Goal: Task Accomplishment & Management: Use online tool/utility

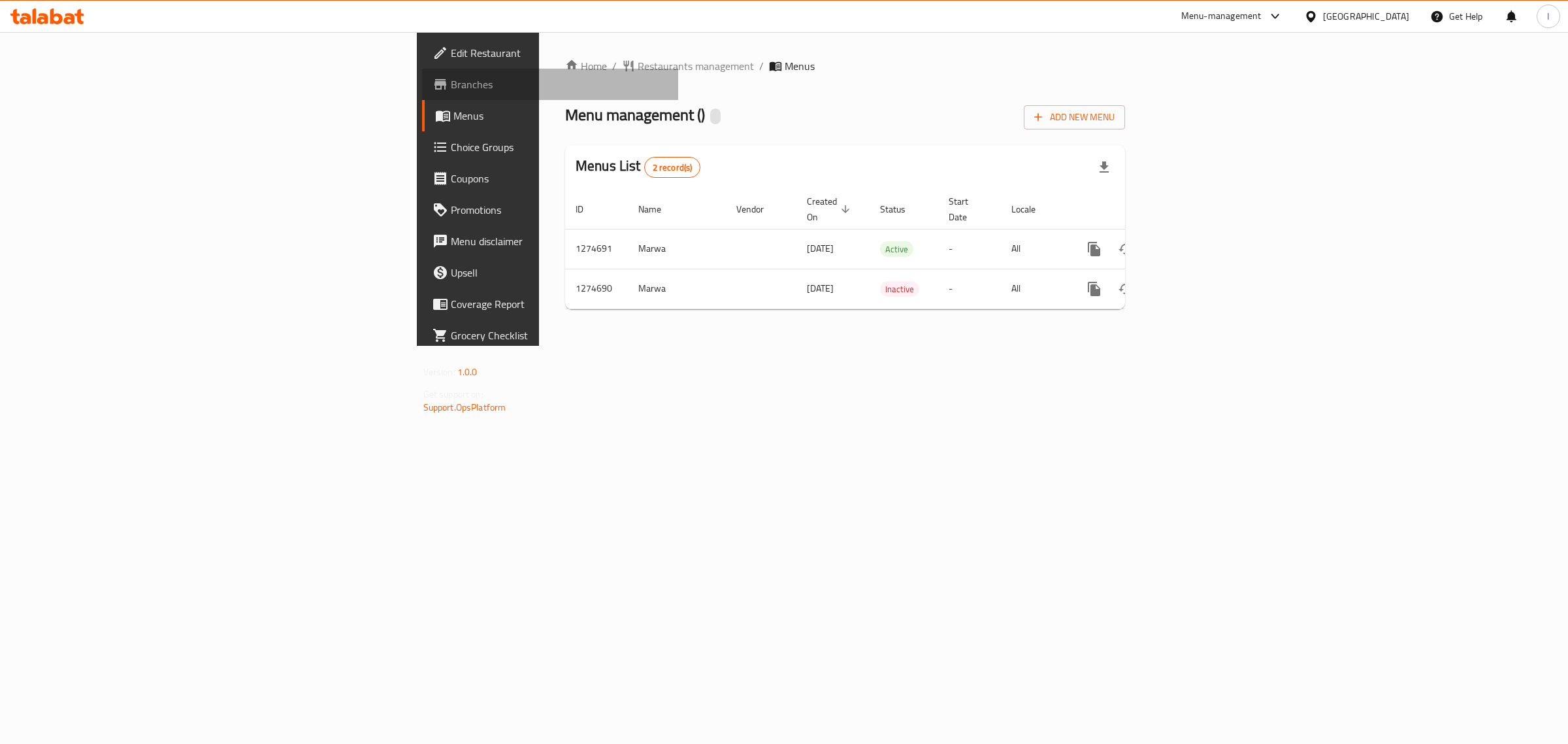
click at [451, 87] on span "Branches" at bounding box center [560, 84] width 217 height 16
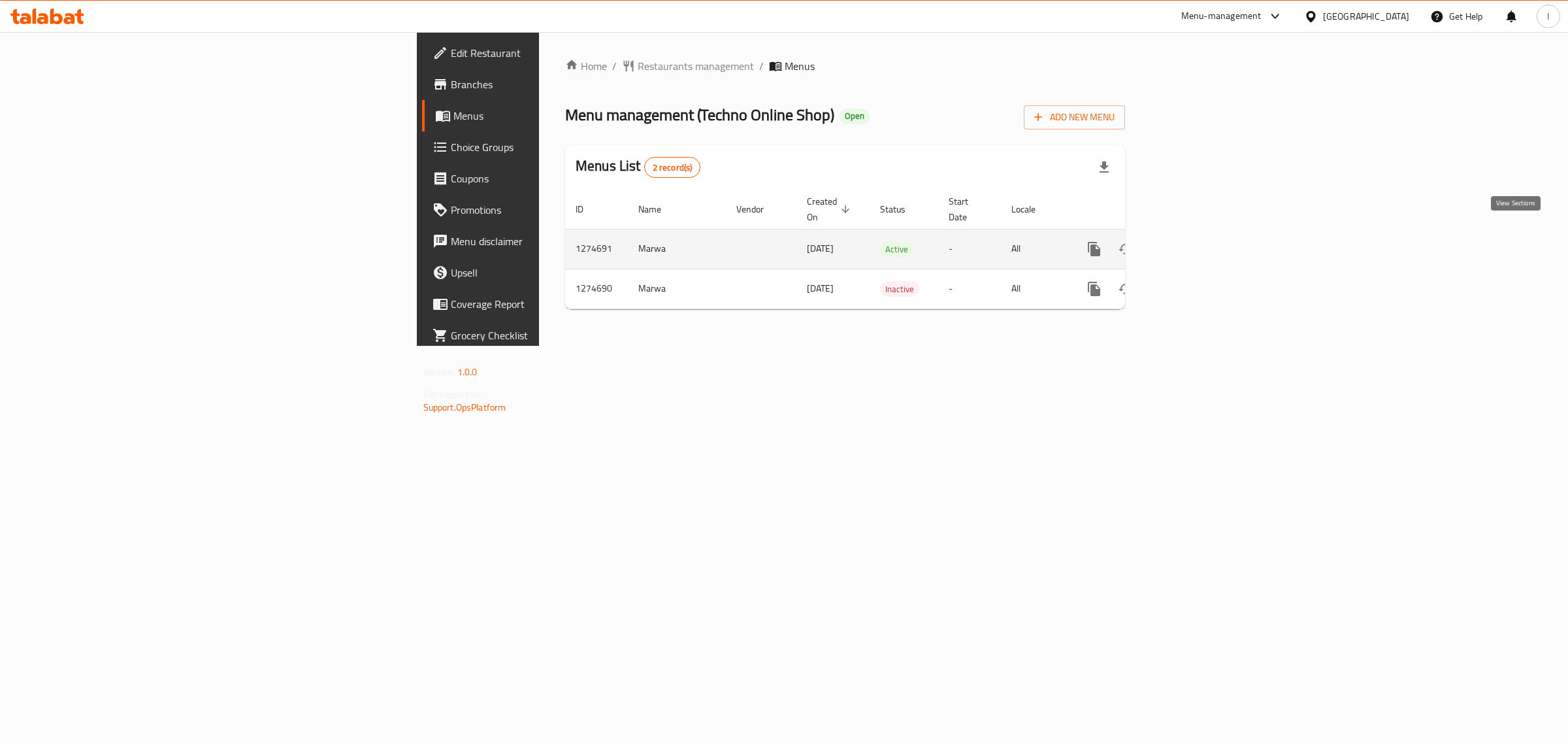
click at [1196, 241] on icon "enhanced table" at bounding box center [1188, 249] width 16 height 16
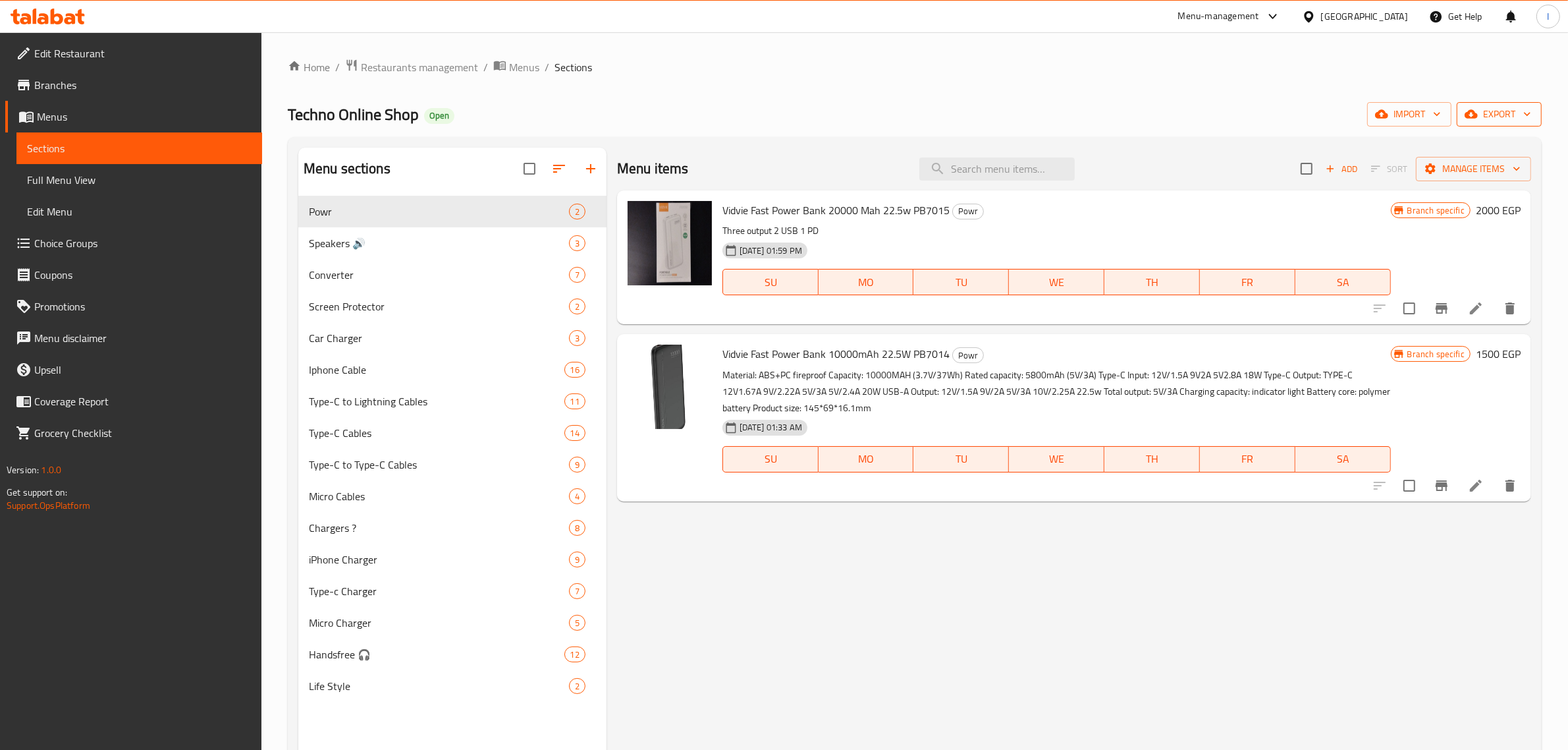
click at [1497, 119] on span "export" at bounding box center [1499, 114] width 64 height 17
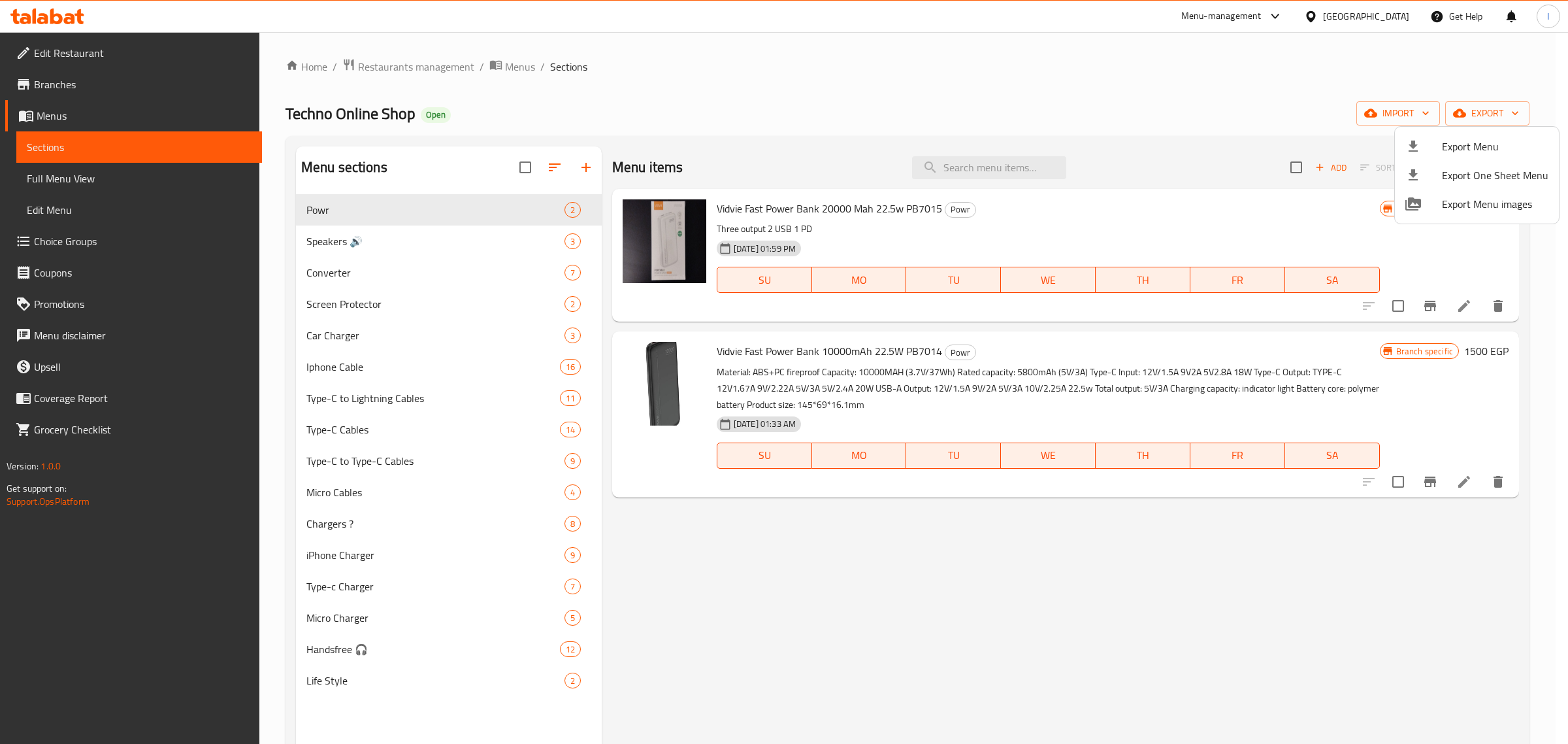
click at [1420, 115] on div at bounding box center [784, 372] width 1568 height 744
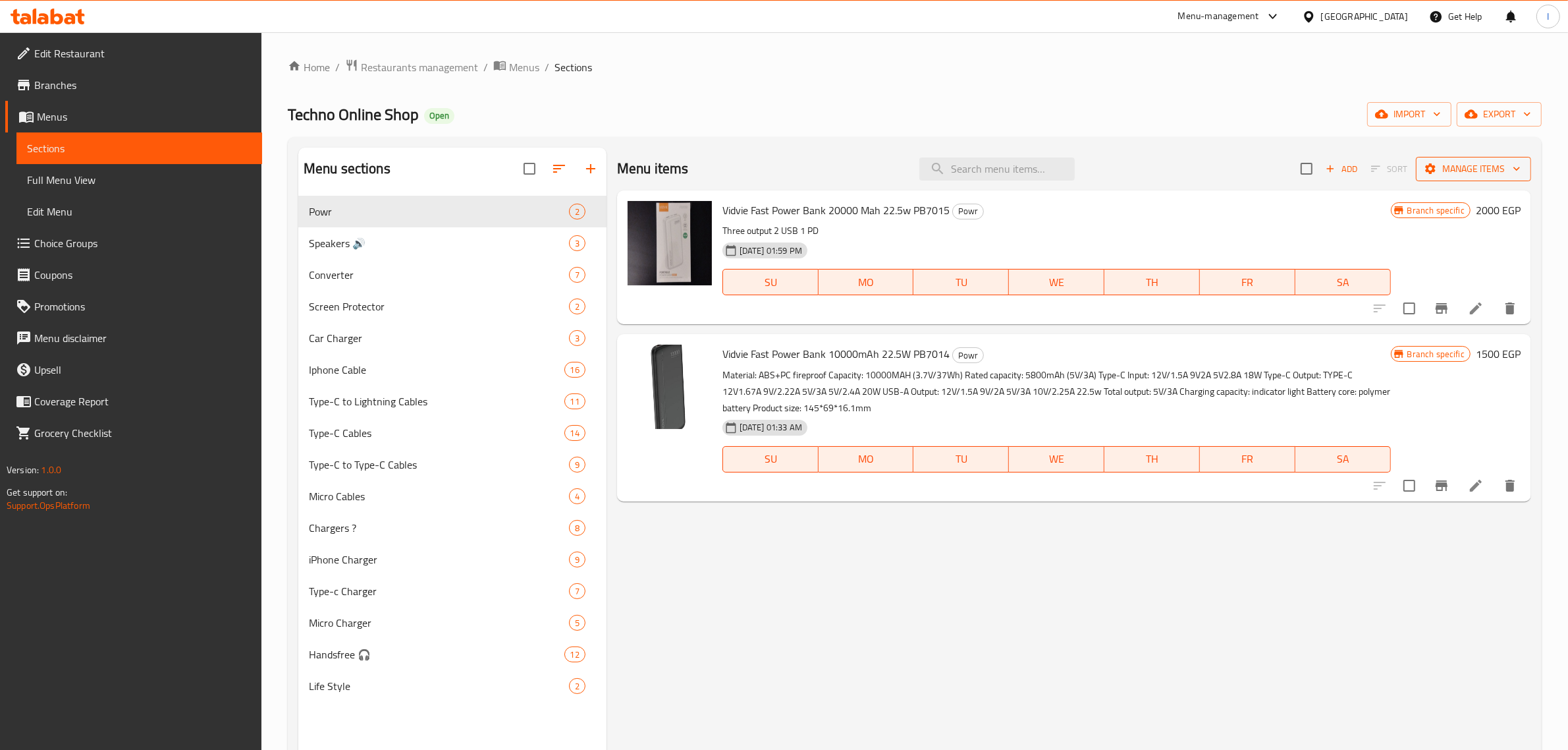
click at [1429, 157] on button "Manage items" at bounding box center [1473, 169] width 115 height 24
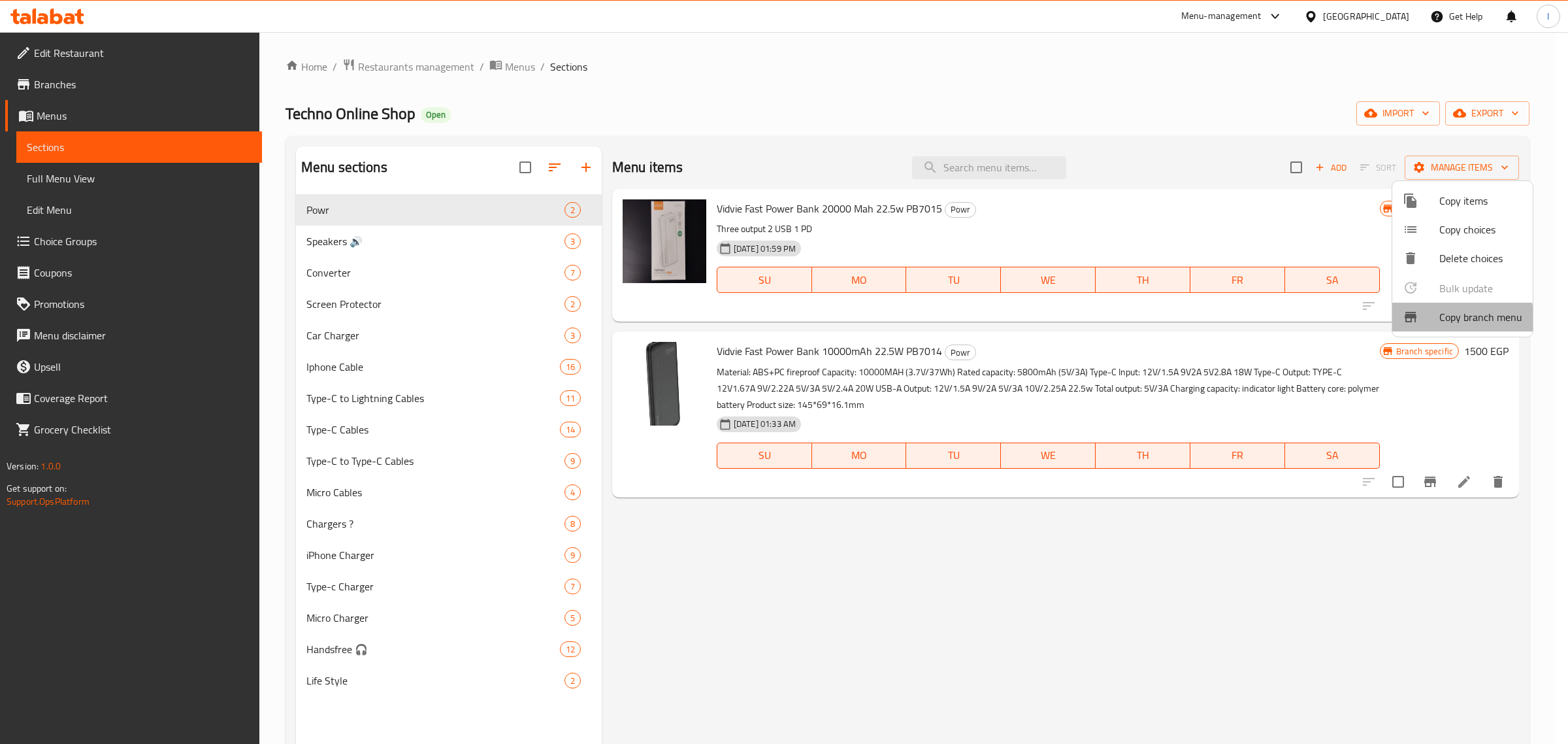
click at [1439, 321] on span "Copy branch menu" at bounding box center [1481, 317] width 83 height 16
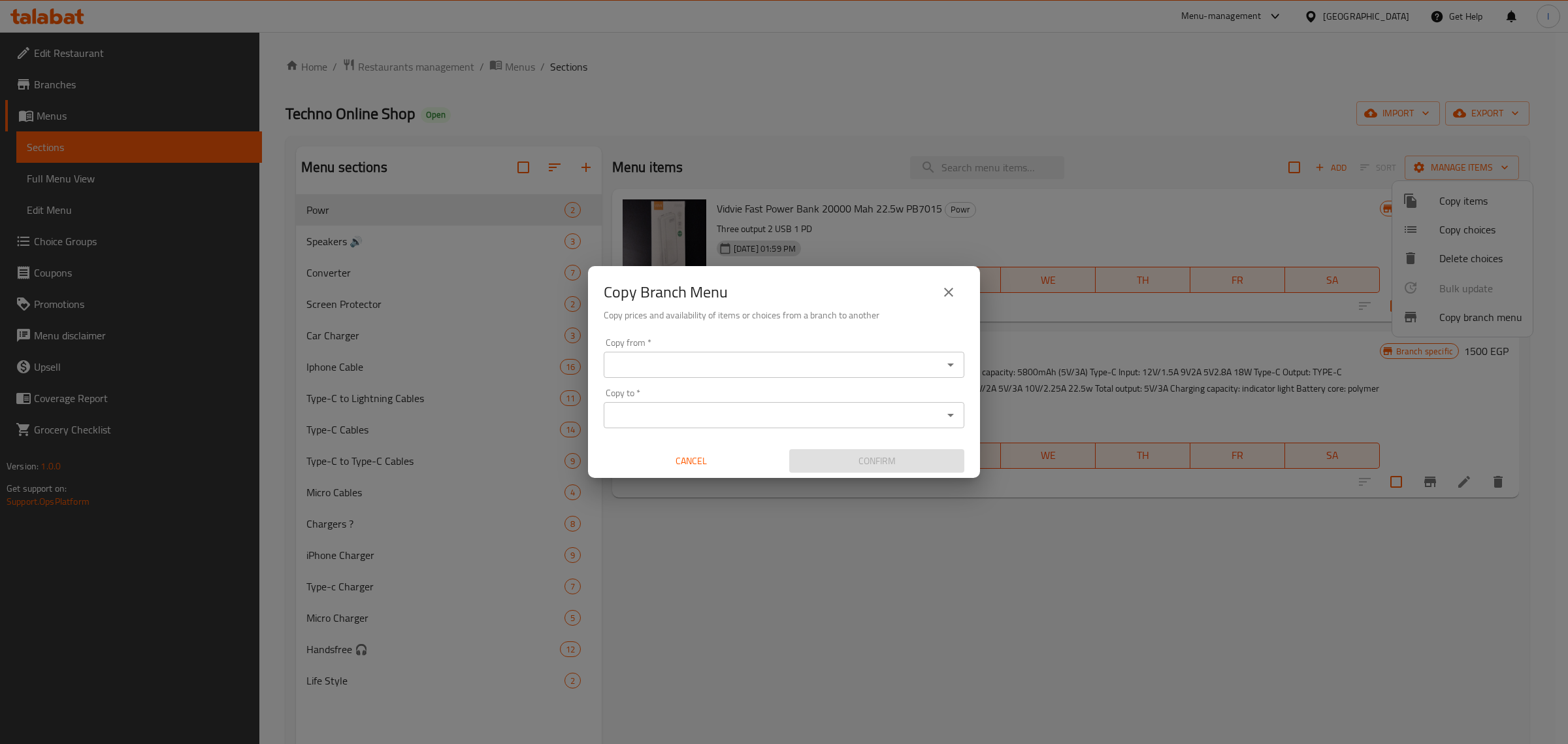
click at [749, 348] on div "Copy from   * Copy from *" at bounding box center [784, 358] width 361 height 40
click at [724, 360] on input "Copy from   *" at bounding box center [773, 365] width 331 height 19
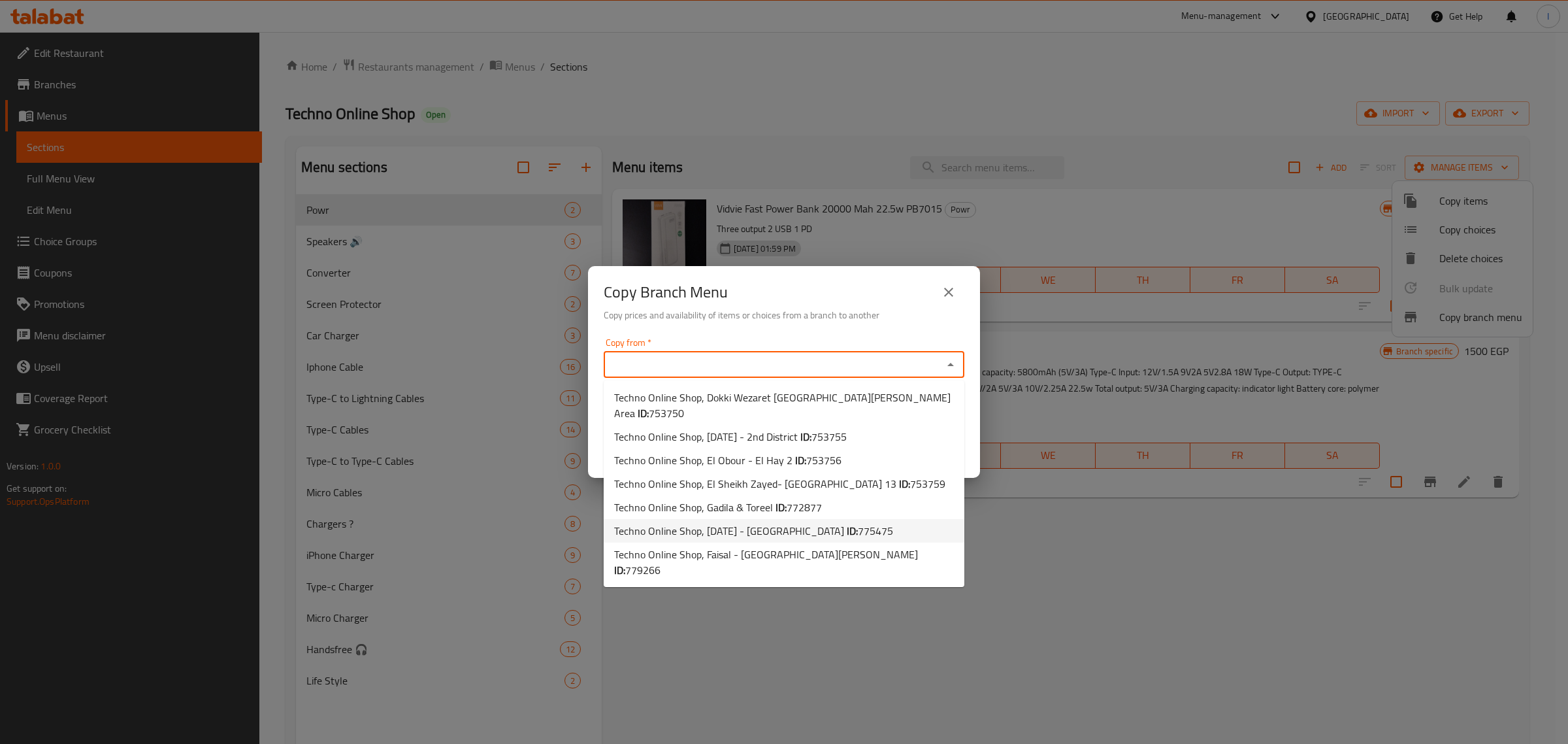
click at [758, 523] on span "Techno Online Shop, 6th October - Beta Gardens ID: 775475" at bounding box center [753, 531] width 279 height 16
type input "Techno Online Shop, 6th October - Beta Gardens"
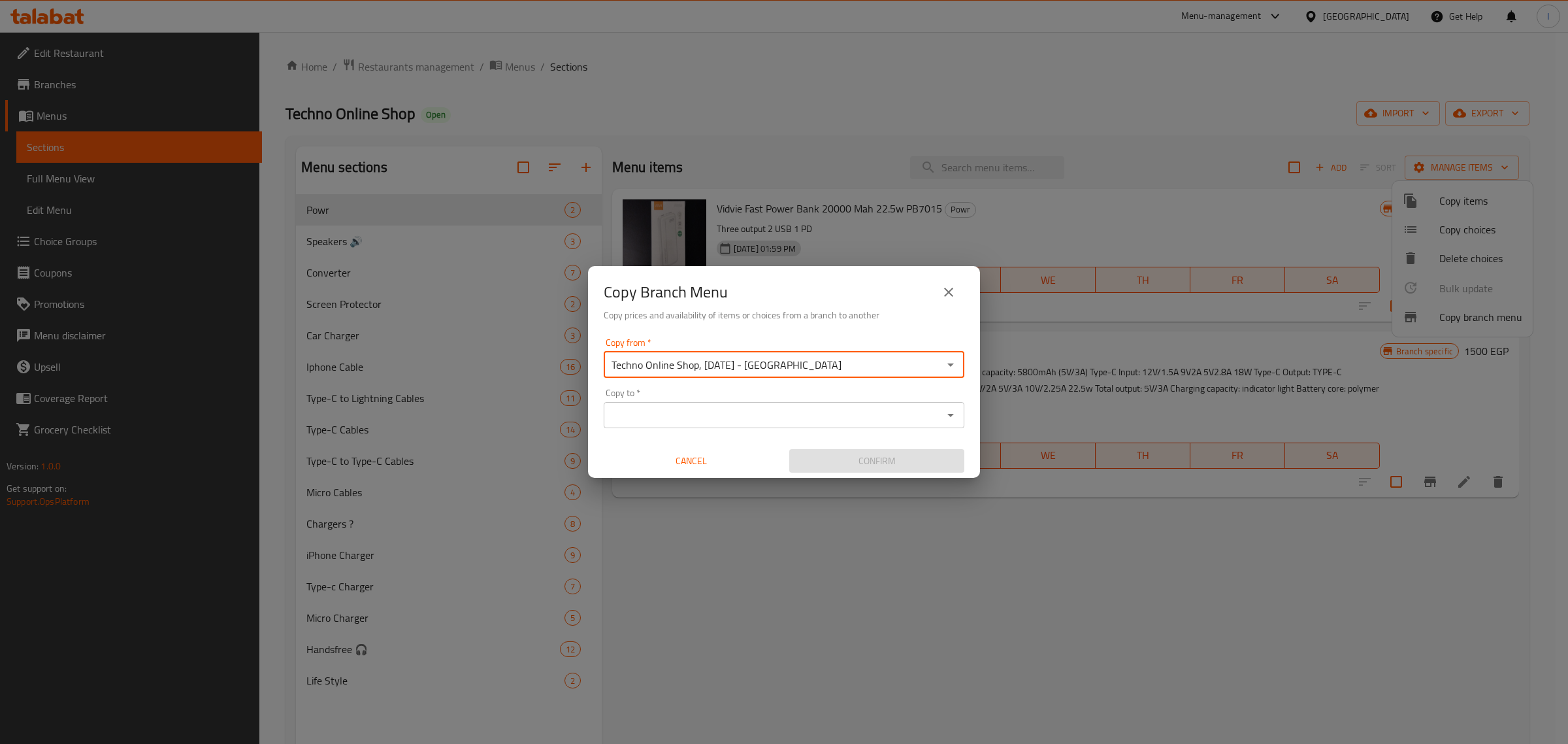
click at [719, 416] on input "Copy to   *" at bounding box center [773, 415] width 331 height 19
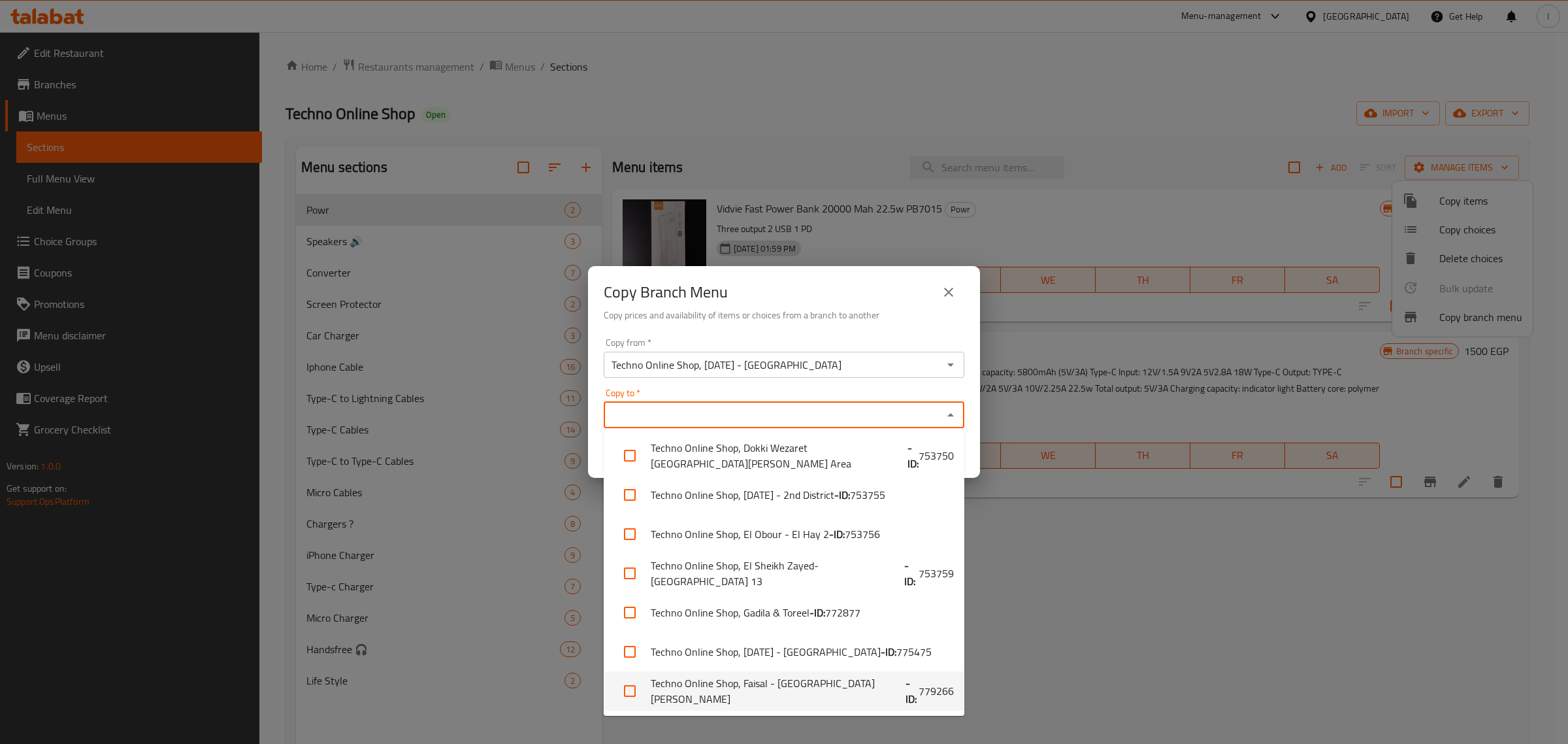
click at [719, 690] on li "Techno Online Shop, Faisal - El Ashreen - ID: 779266" at bounding box center [784, 690] width 361 height 39
checkbox input "true"
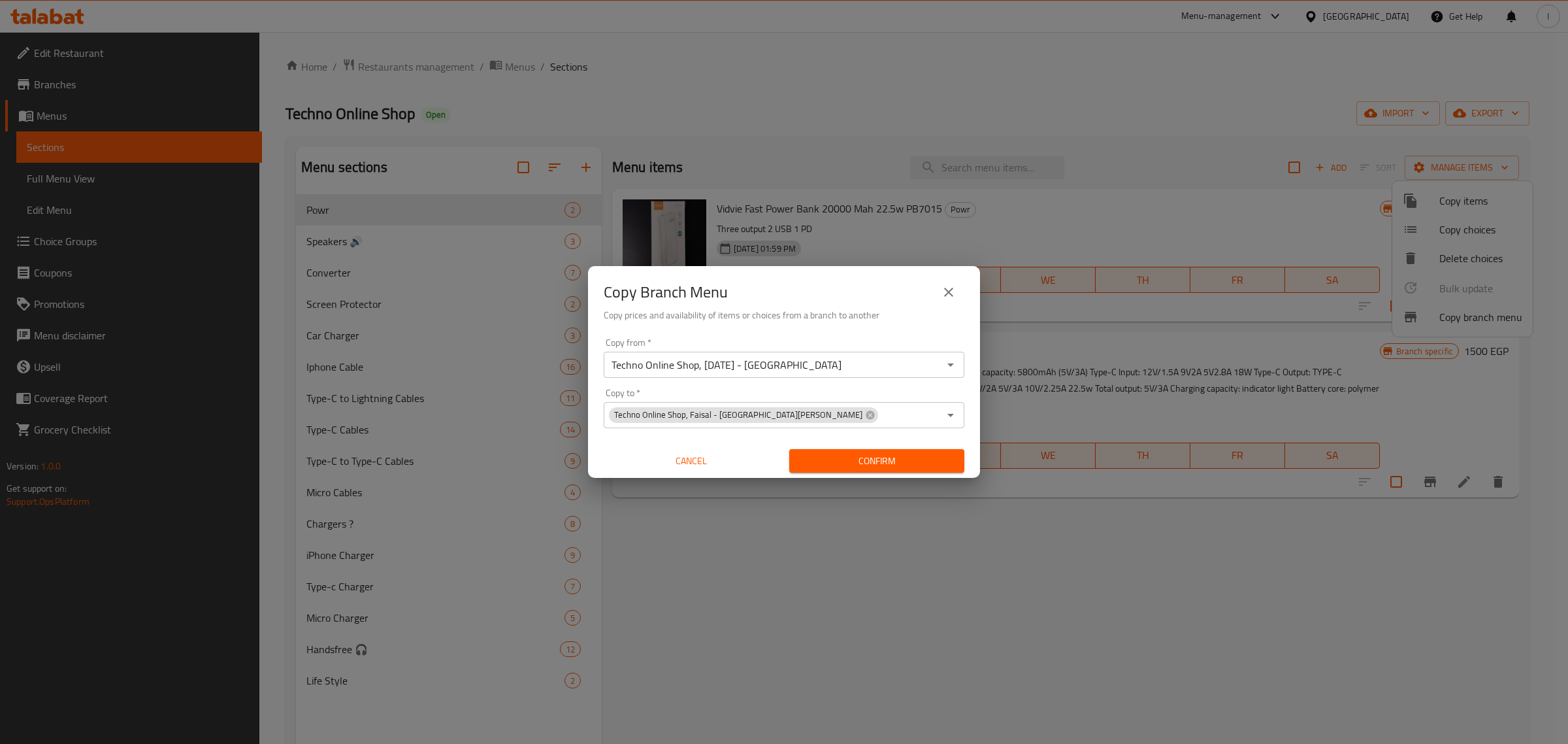
click at [675, 286] on h2 "Copy Branch Menu" at bounding box center [665, 292] width 124 height 21
click at [863, 456] on span "Confirm" at bounding box center [876, 461] width 154 height 17
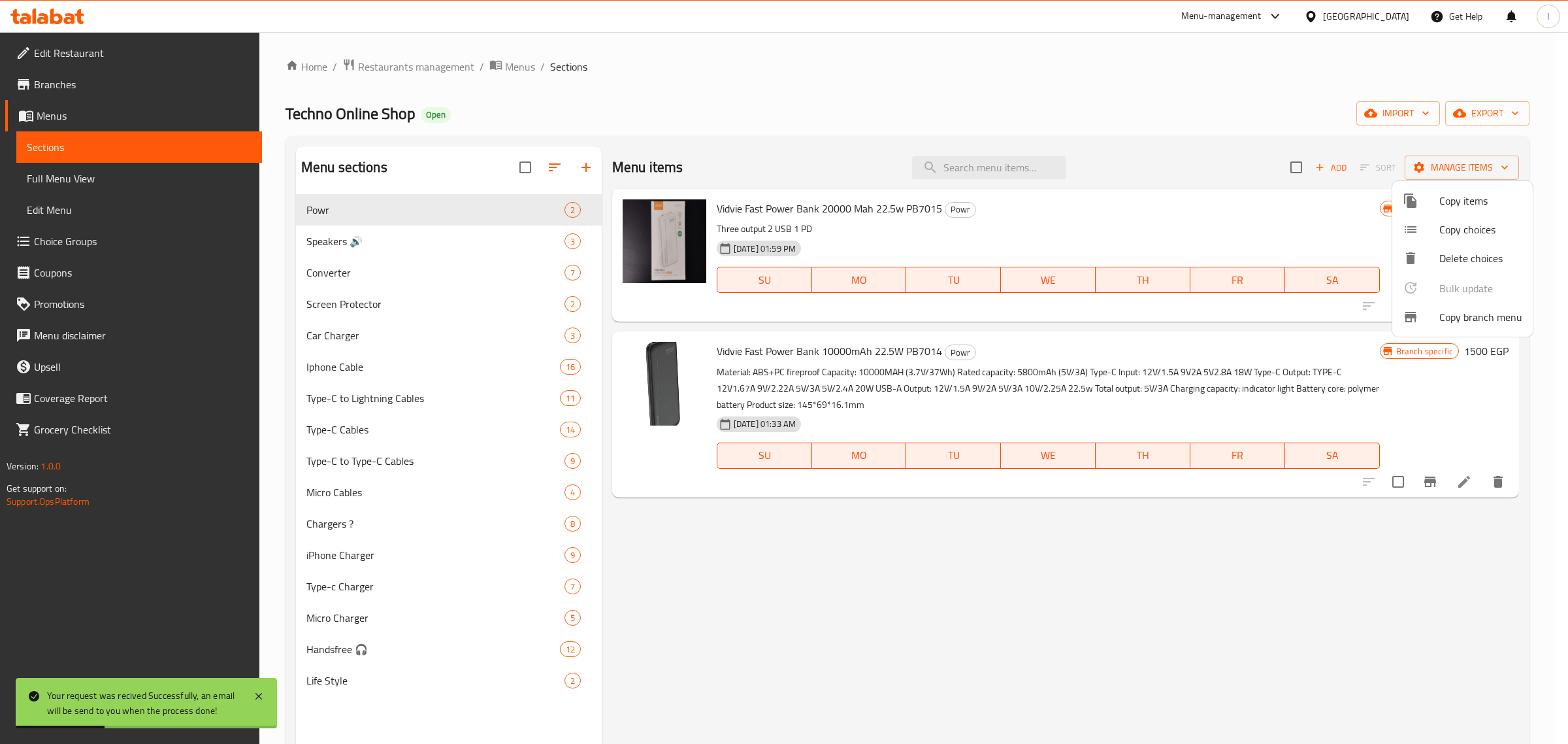
click at [52, 89] on div at bounding box center [784, 372] width 1568 height 744
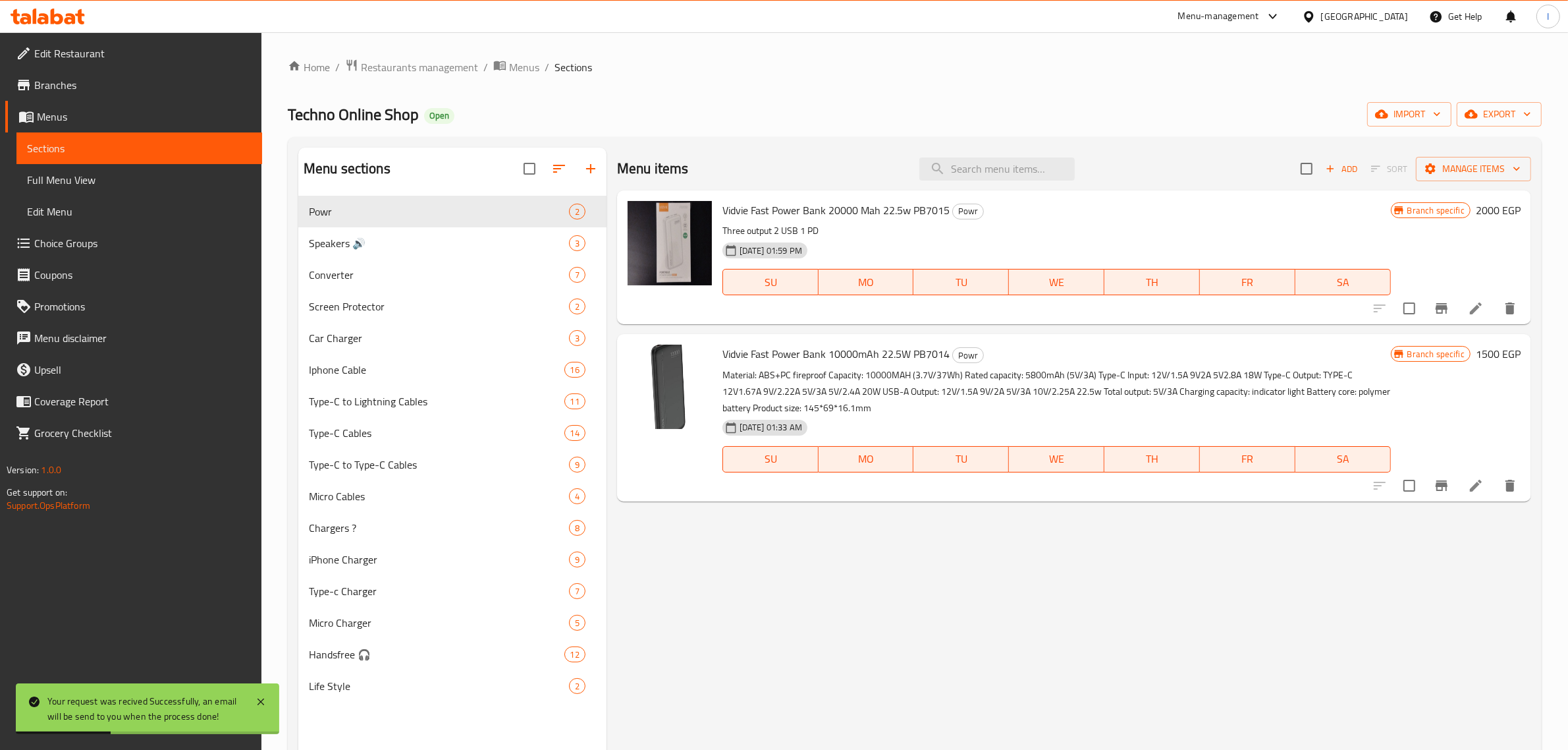
click at [61, 83] on span "Branches" at bounding box center [143, 85] width 218 height 16
